Goal: Task Accomplishment & Management: Complete application form

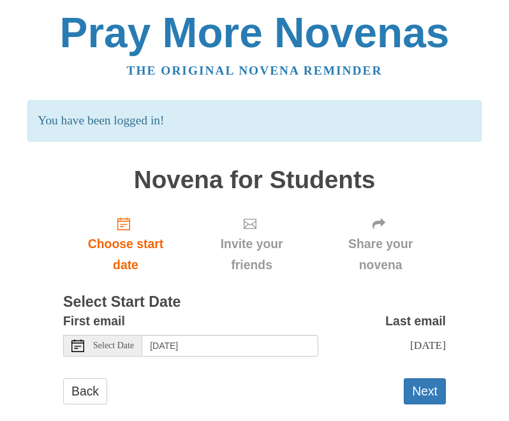
scroll to position [20, 0]
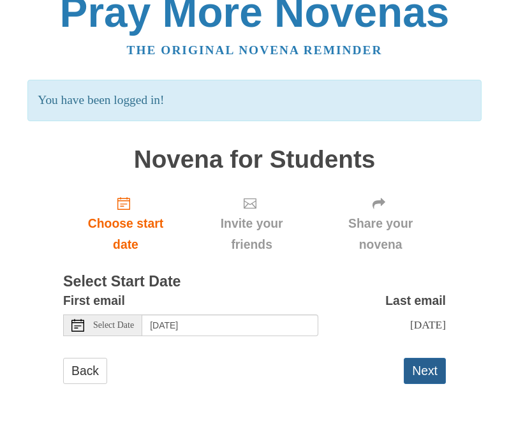
click at [423, 369] on button "Next" at bounding box center [425, 371] width 42 height 26
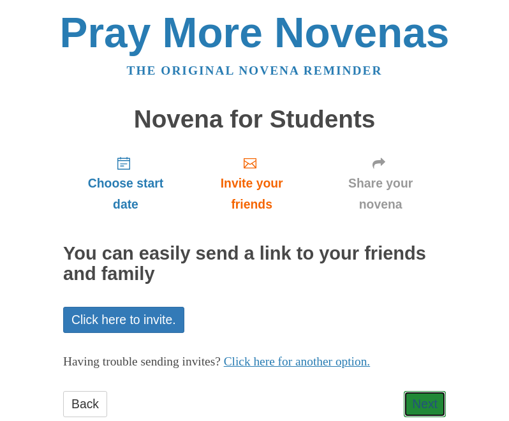
click at [431, 397] on link "Next" at bounding box center [425, 404] width 42 height 26
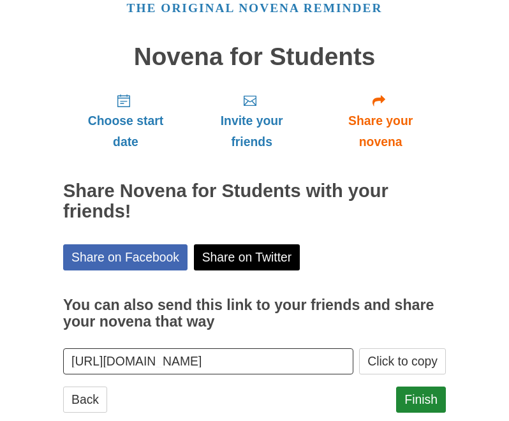
scroll to position [91, 0]
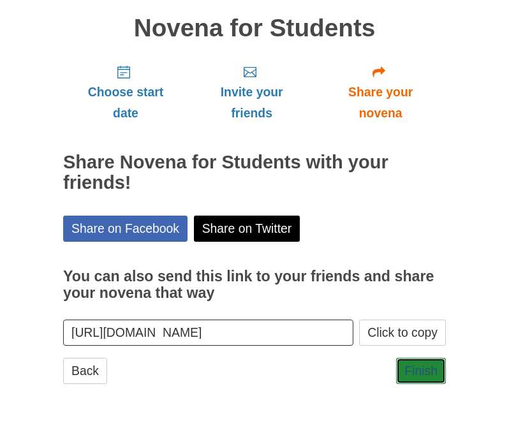
click at [417, 376] on link "Finish" at bounding box center [421, 371] width 50 height 26
